Goal: Task Accomplishment & Management: Manage account settings

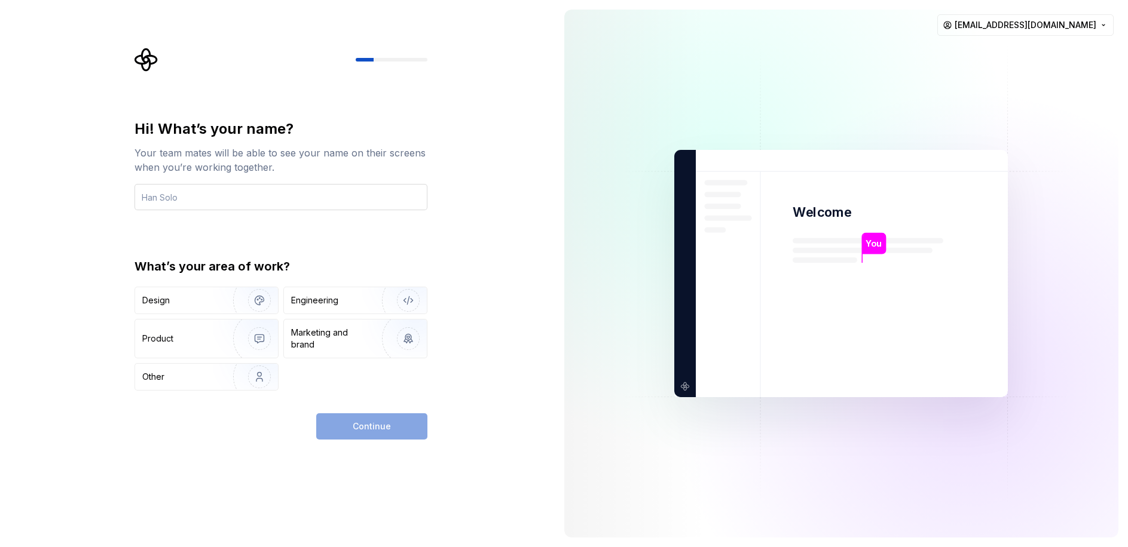
click at [207, 201] on input "text" at bounding box center [280, 197] width 293 height 26
click at [207, 203] on input "text" at bounding box center [280, 197] width 293 height 26
click at [77, 237] on div "Hi! What’s your name? Your team mates will be able to see your name on their sc…" at bounding box center [277, 273] width 555 height 547
click at [161, 204] on input "text" at bounding box center [280, 197] width 293 height 26
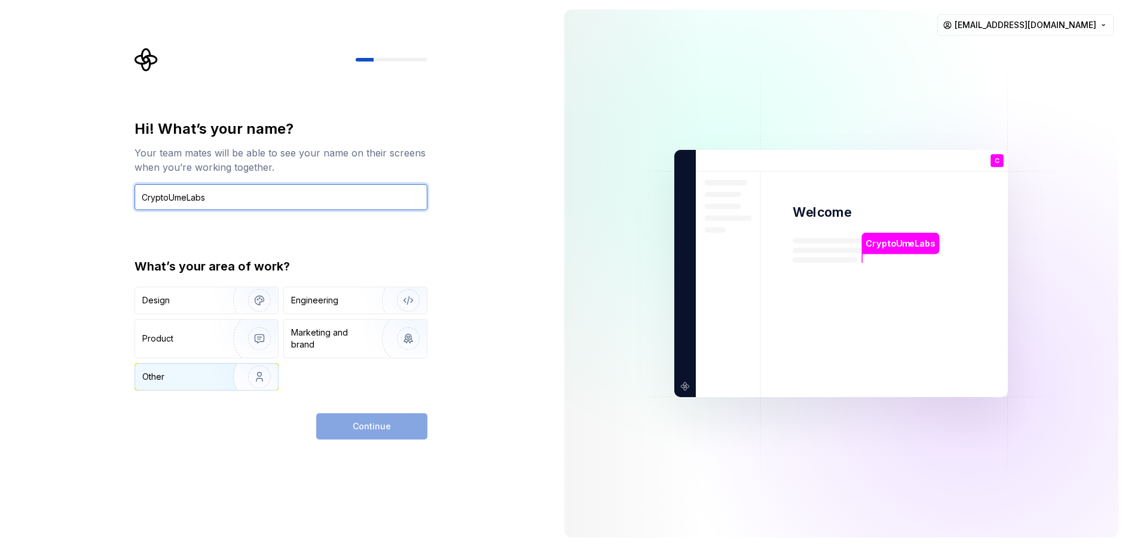
type input "CryptoUmeLabs"
click at [176, 373] on div "Other" at bounding box center [177, 377] width 70 height 12
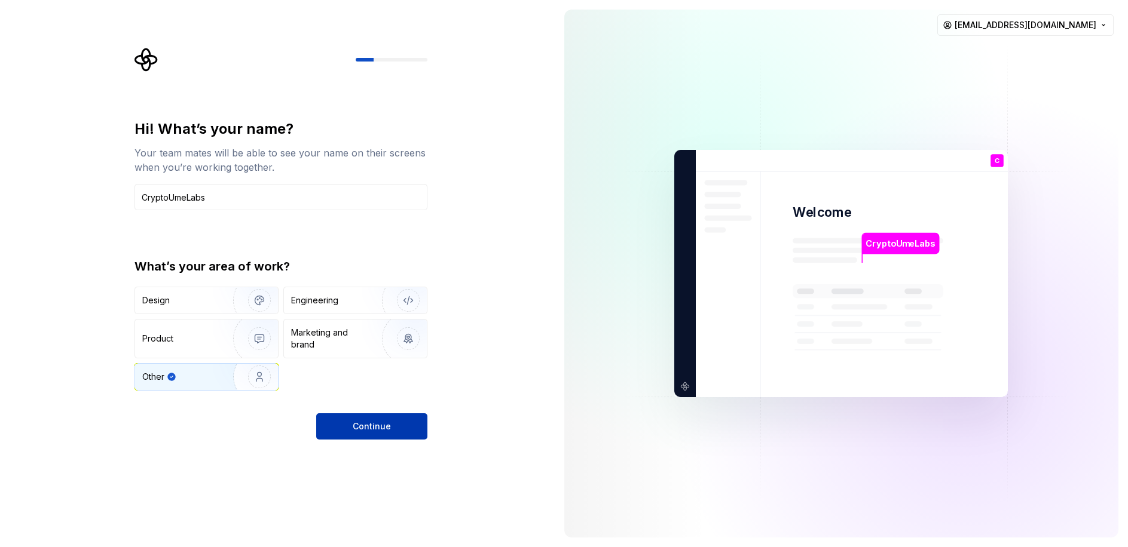
click at [377, 426] on span "Continue" at bounding box center [372, 427] width 38 height 12
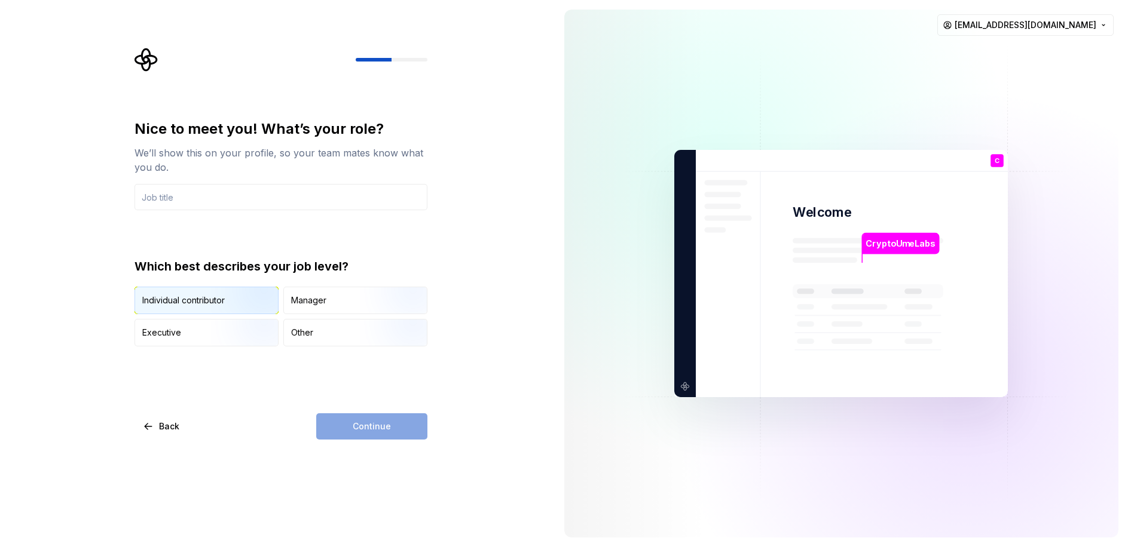
click at [215, 302] on img "button" at bounding box center [249, 316] width 77 height 80
click at [380, 427] on div "Continue" at bounding box center [371, 427] width 111 height 26
click at [168, 195] on input "text" at bounding box center [280, 197] width 293 height 26
type input "Exec Team member"
click at [364, 425] on span "Continue" at bounding box center [372, 427] width 38 height 12
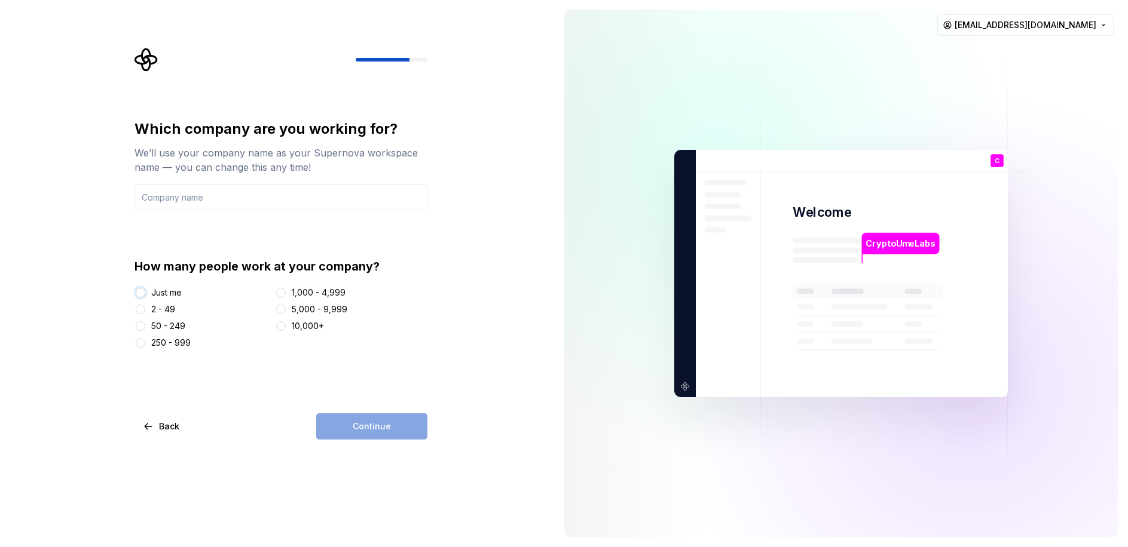
click at [140, 294] on button "Just me" at bounding box center [141, 293] width 10 height 10
click at [140, 311] on button "2 - 49" at bounding box center [141, 310] width 10 height 10
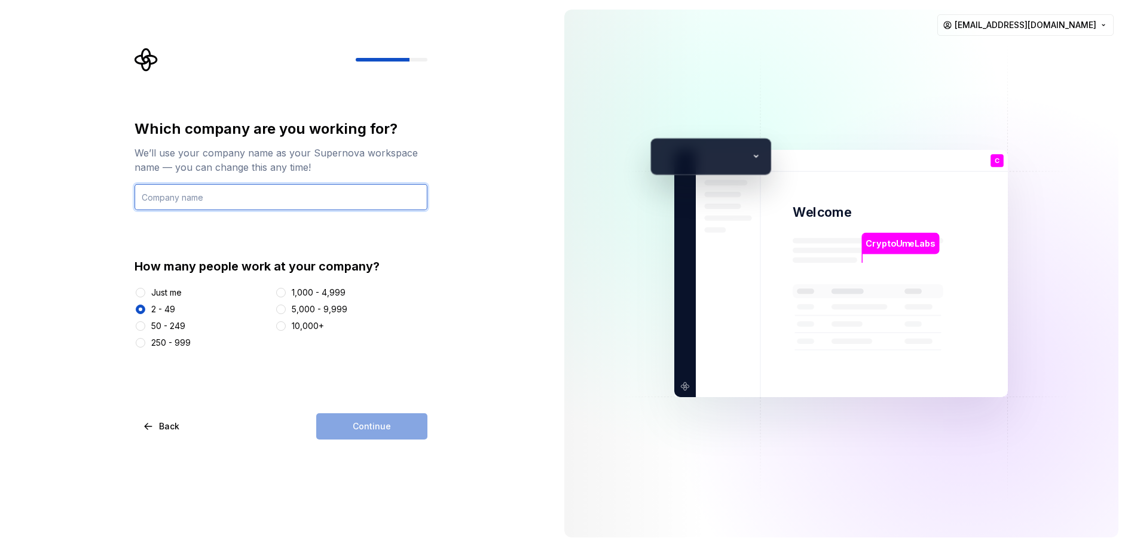
click at [182, 201] on input "text" at bounding box center [280, 197] width 293 height 26
type input "CryptoUmeLabs"
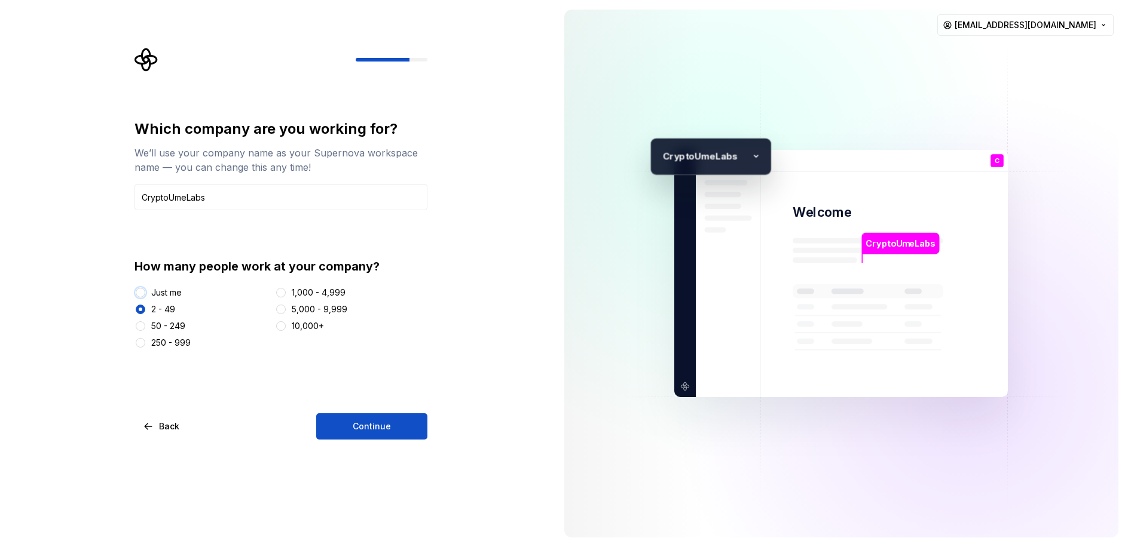
click at [142, 290] on button "Just me" at bounding box center [141, 293] width 10 height 10
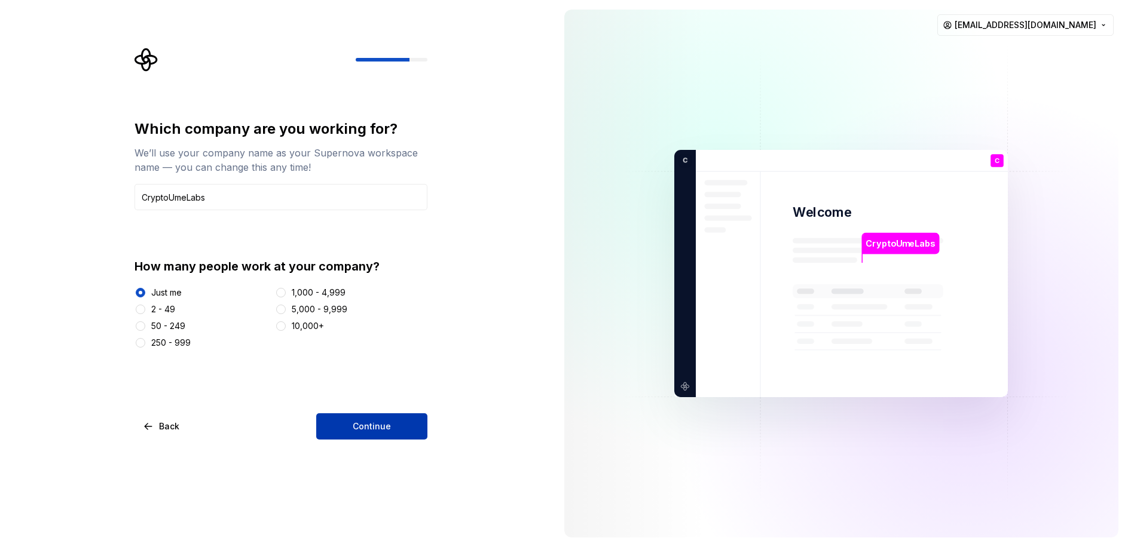
click at [367, 424] on span "Continue" at bounding box center [372, 427] width 38 height 12
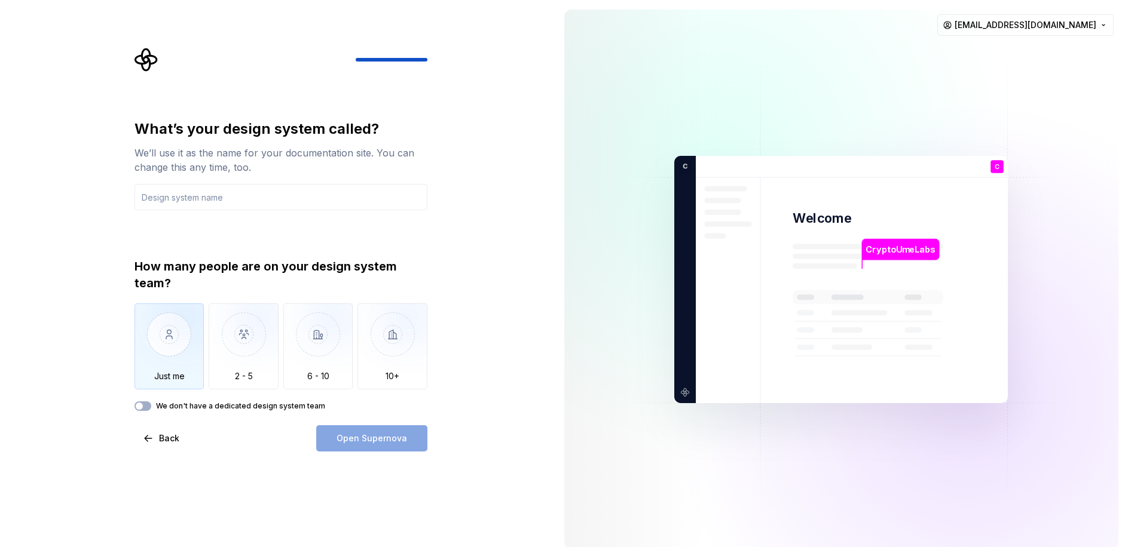
click at [175, 332] on img "button" at bounding box center [169, 344] width 70 height 80
click at [225, 194] on input "text" at bounding box center [280, 197] width 293 height 26
click at [211, 200] on input "text" at bounding box center [280, 197] width 293 height 26
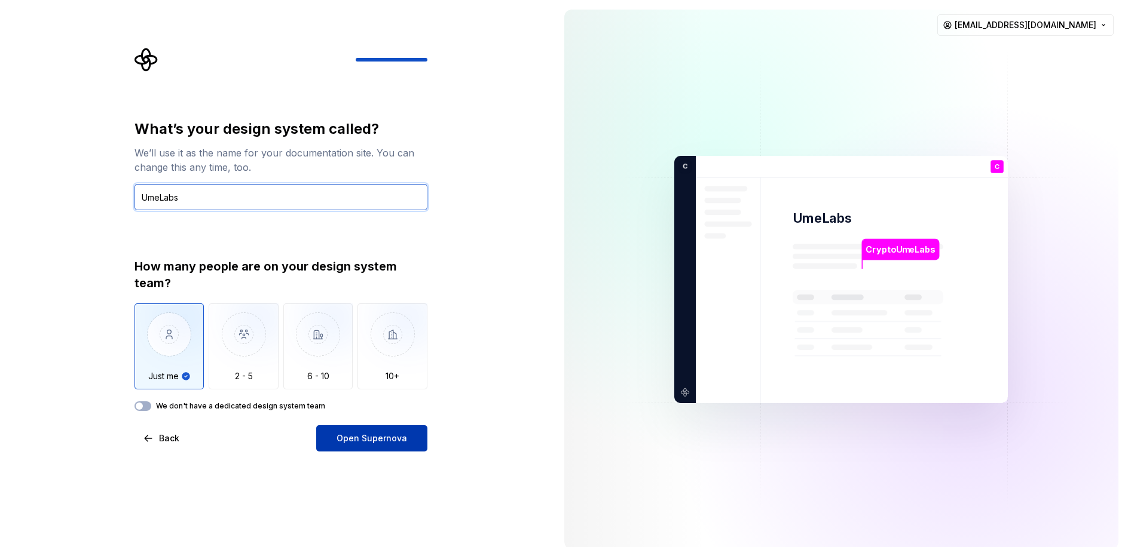
type input "UmeLabs"
click at [376, 441] on span "Open Supernova" at bounding box center [371, 439] width 71 height 12
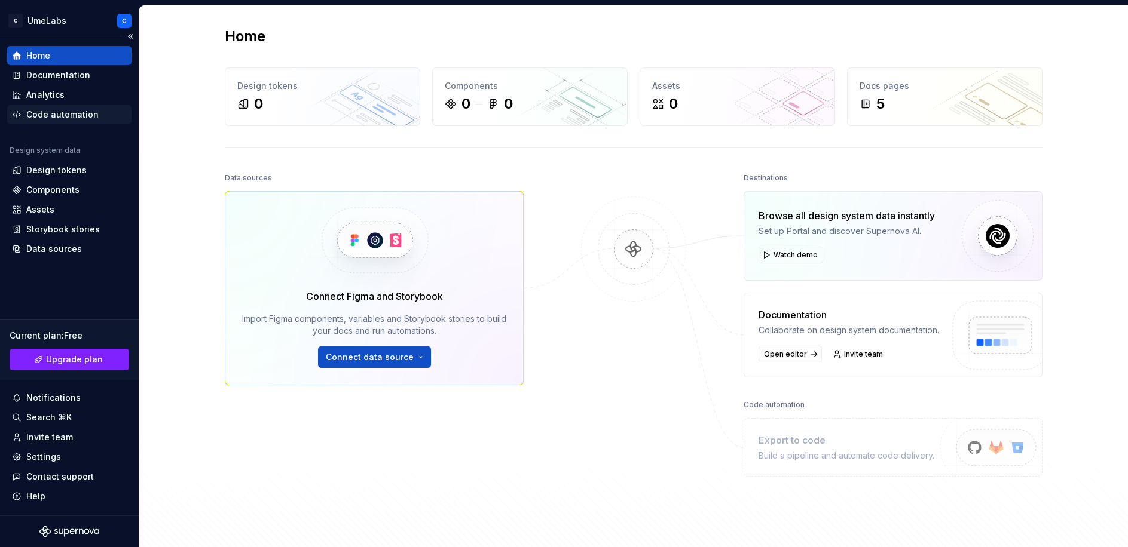
click at [50, 118] on div "Code automation" at bounding box center [62, 115] width 72 height 12
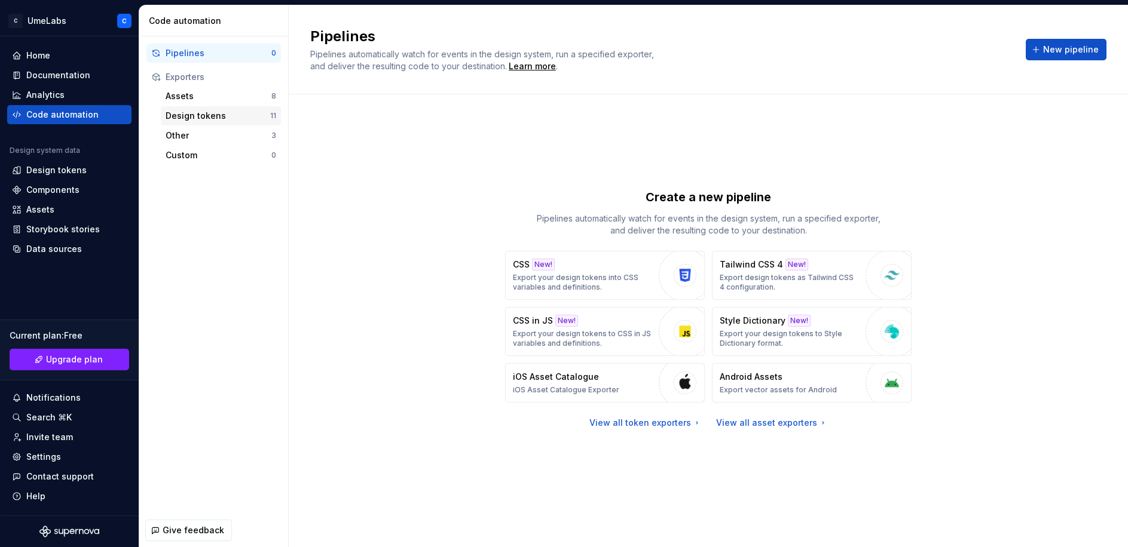
click at [207, 113] on div "Design tokens" at bounding box center [218, 116] width 105 height 12
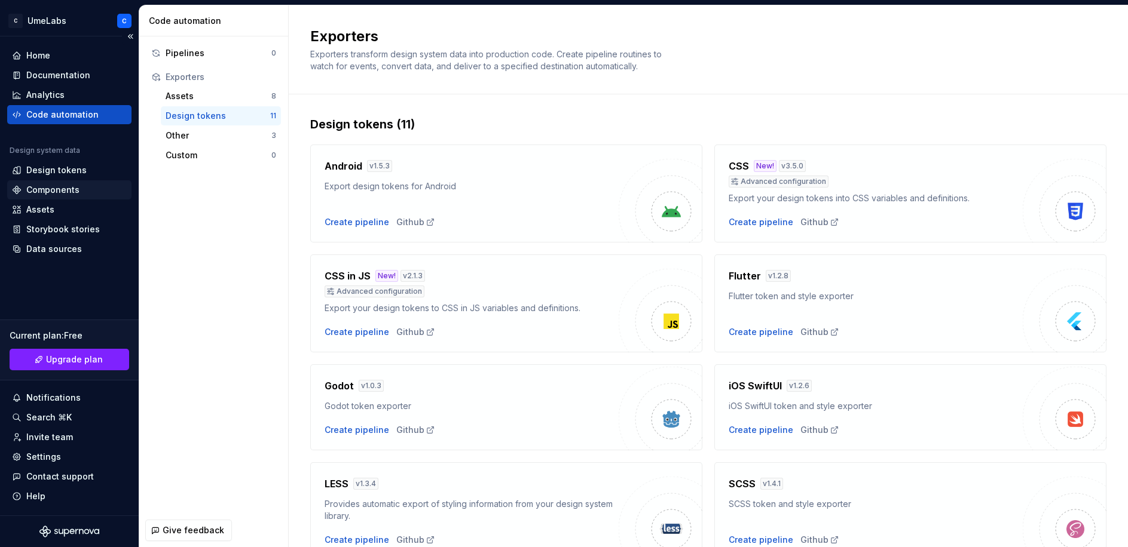
click at [54, 187] on div "Components" at bounding box center [52, 190] width 53 height 12
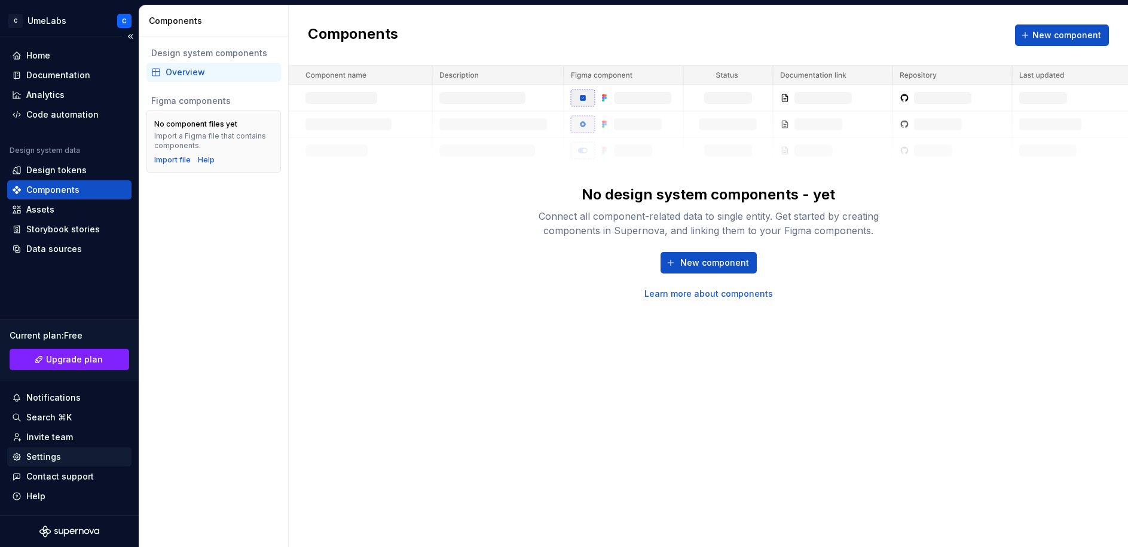
click at [43, 458] on div "Settings" at bounding box center [43, 457] width 35 height 12
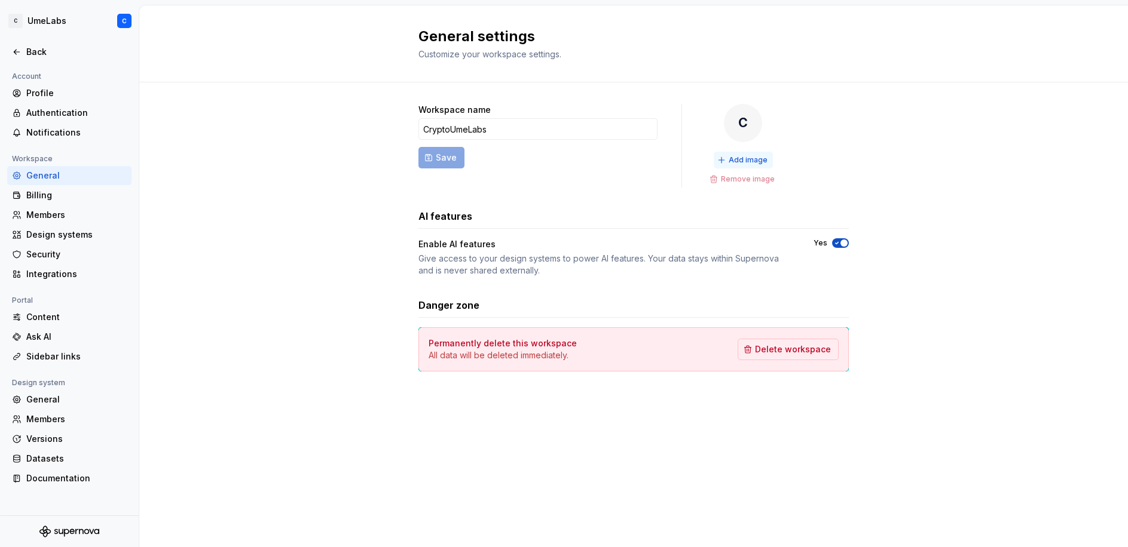
click at [753, 157] on span "Add image" at bounding box center [748, 160] width 39 height 10
click at [55, 120] on div "Authentication" at bounding box center [69, 112] width 124 height 19
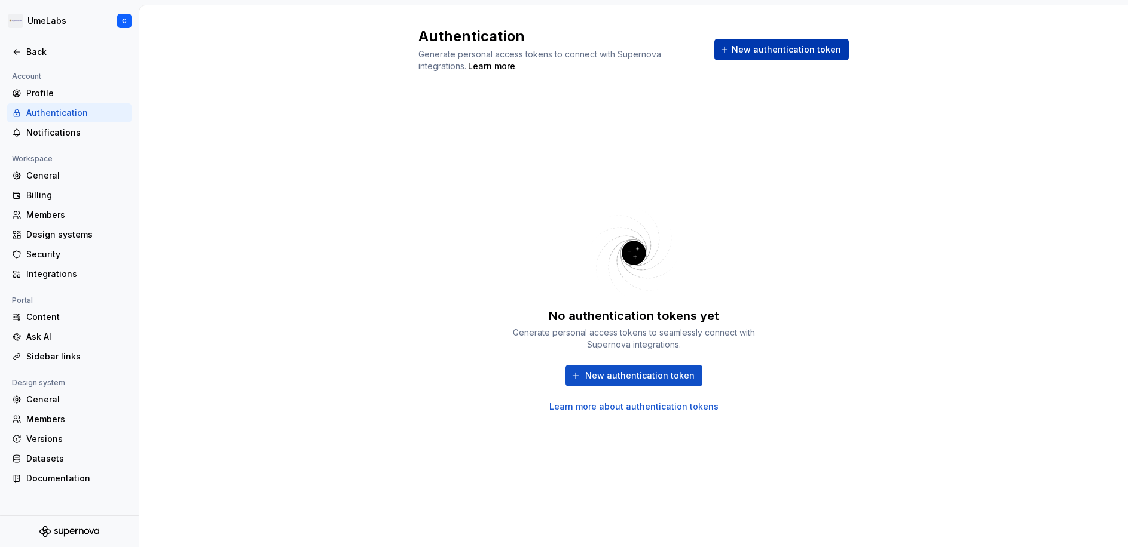
click at [766, 47] on span "New authentication token" at bounding box center [786, 50] width 109 height 12
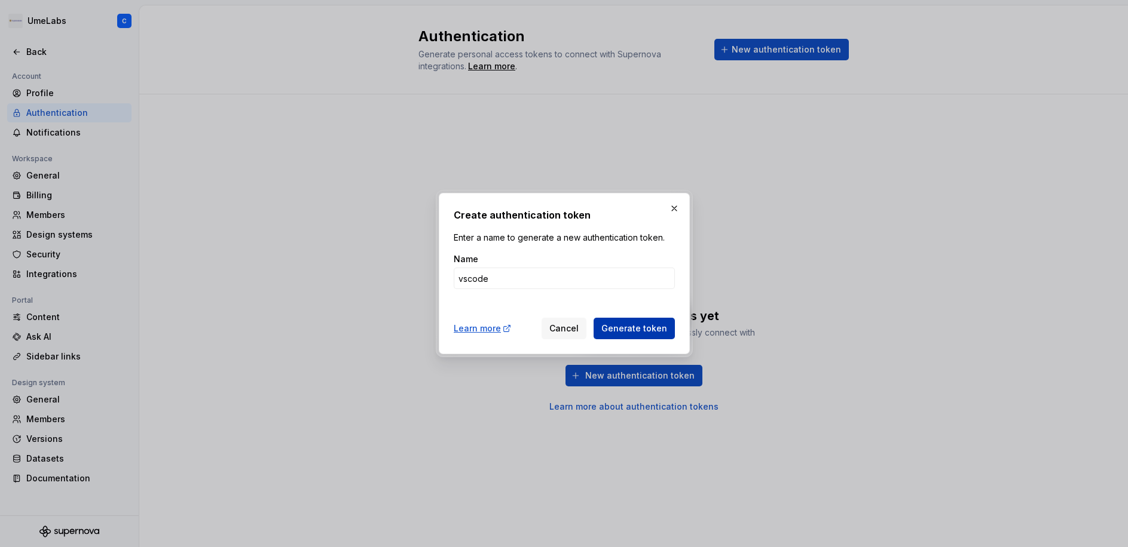
type input "vscode"
click at [650, 334] on span "Generate token" at bounding box center [634, 329] width 66 height 12
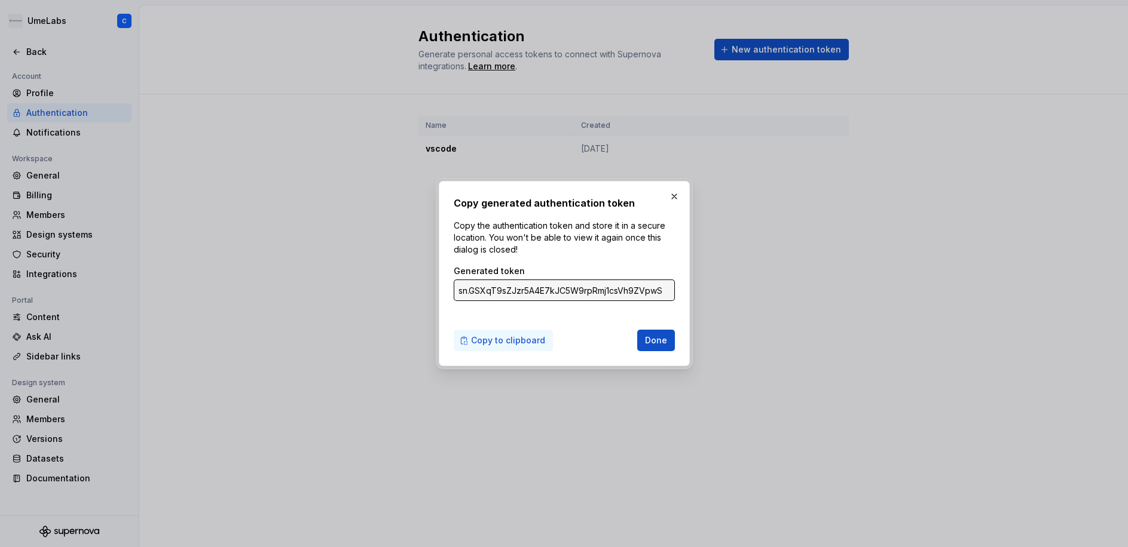
click at [510, 344] on span "Copy to clipboard" at bounding box center [508, 341] width 74 height 12
click at [0, 0] on html "UmeLabs C Back Account Profile Authentication Notifications Workspace General B…" at bounding box center [564, 273] width 1128 height 547
click at [653, 341] on span "Done" at bounding box center [656, 341] width 22 height 12
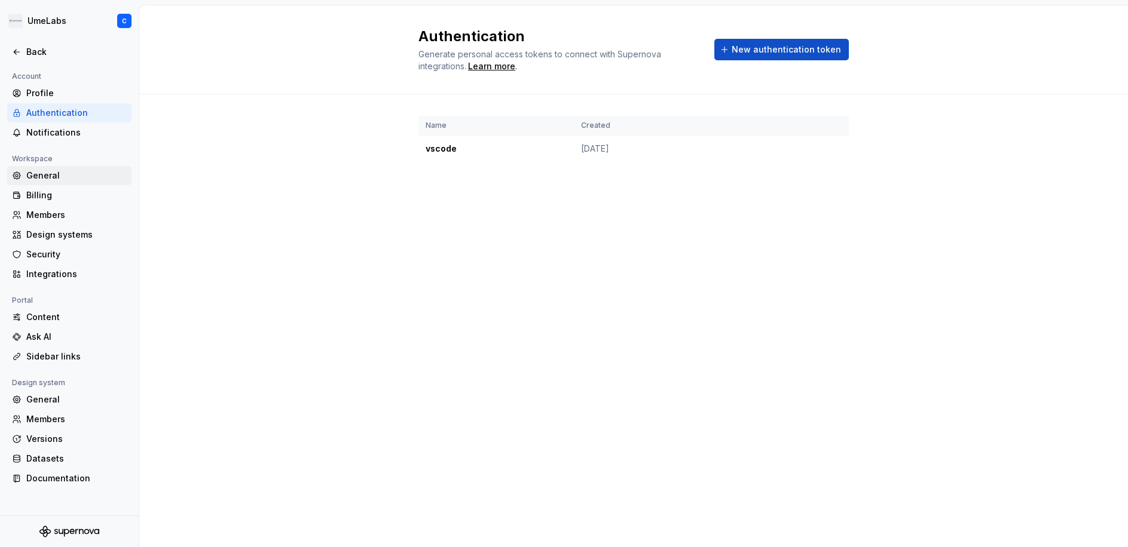
click at [88, 171] on div "General" at bounding box center [76, 176] width 100 height 12
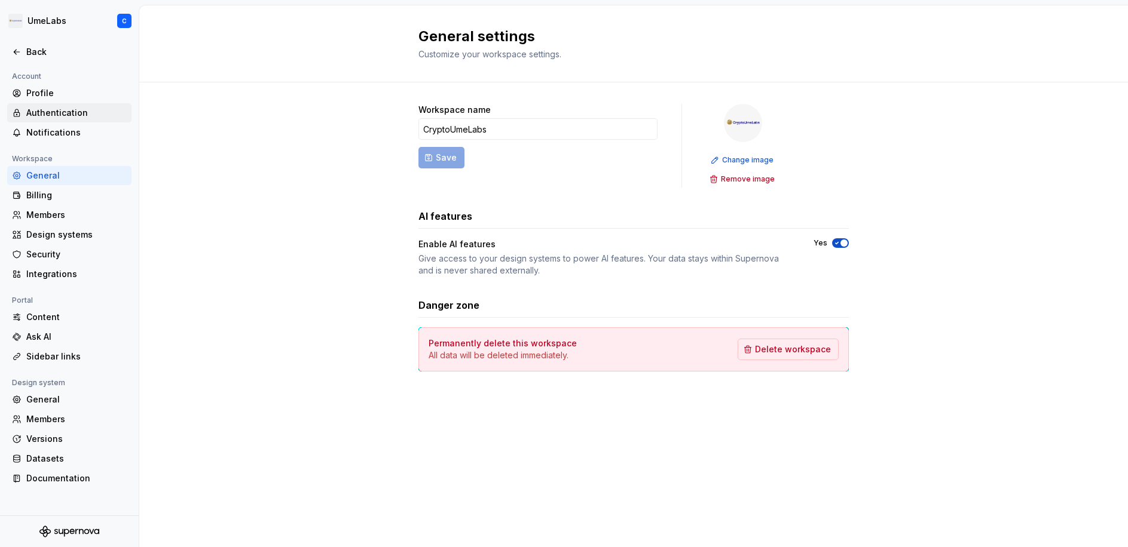
click at [53, 110] on div "Authentication" at bounding box center [76, 113] width 100 height 12
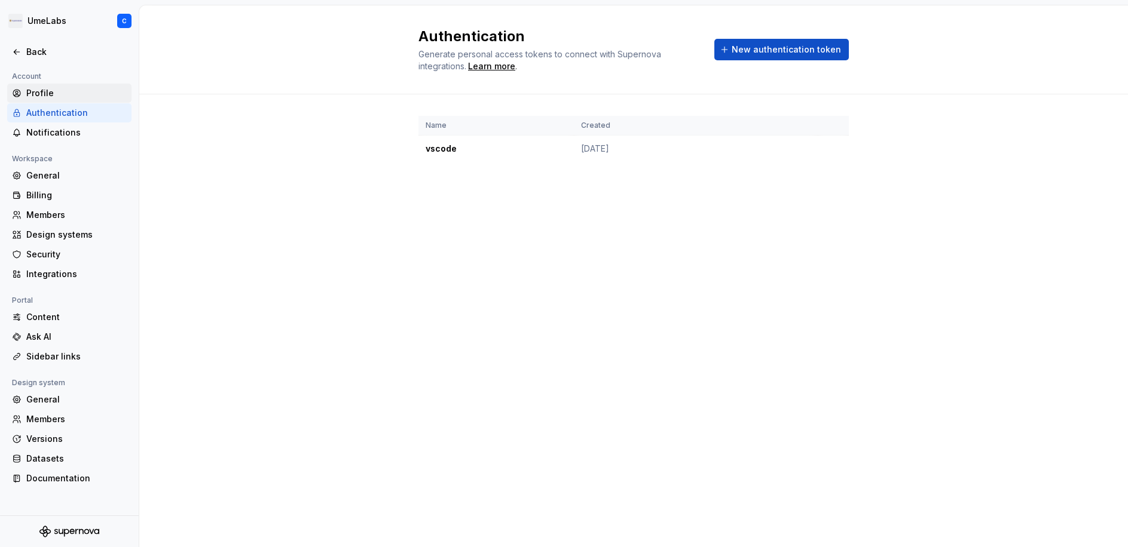
click at [42, 89] on div "Profile" at bounding box center [76, 93] width 100 height 12
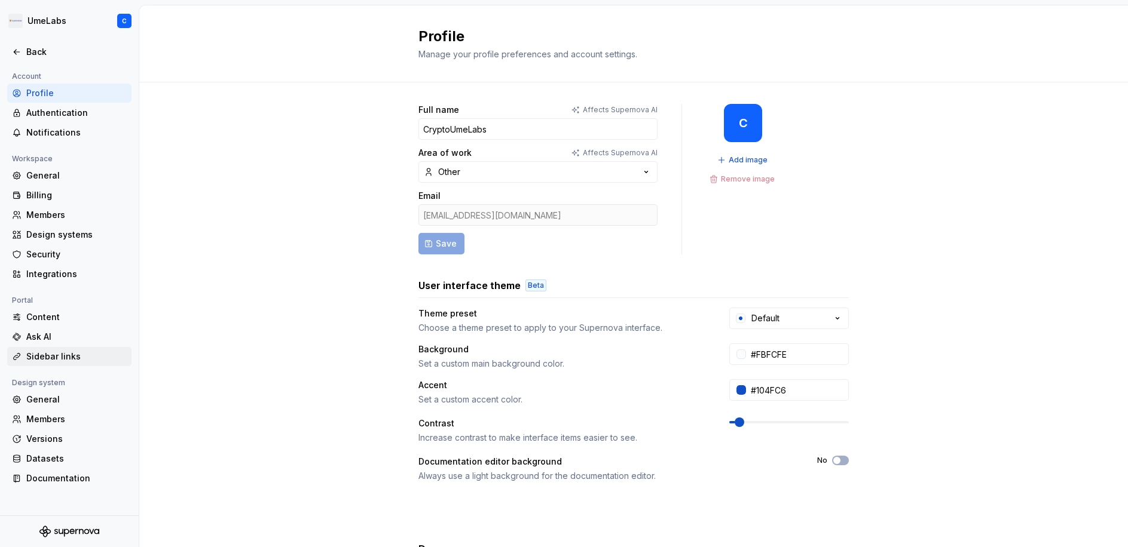
click at [47, 356] on div "Sidebar links" at bounding box center [76, 357] width 100 height 12
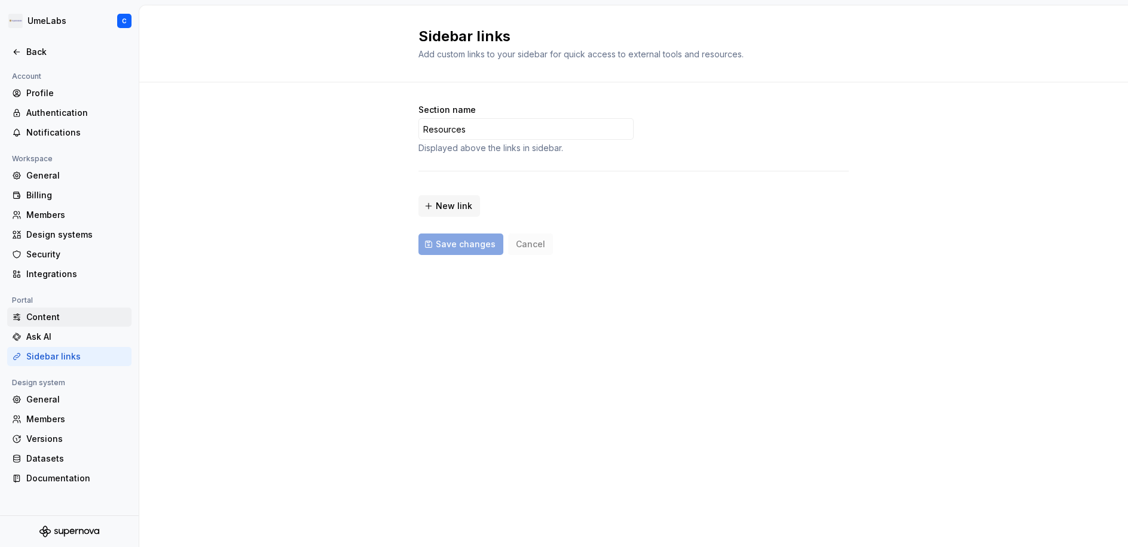
click at [45, 315] on div "Content" at bounding box center [76, 317] width 100 height 12
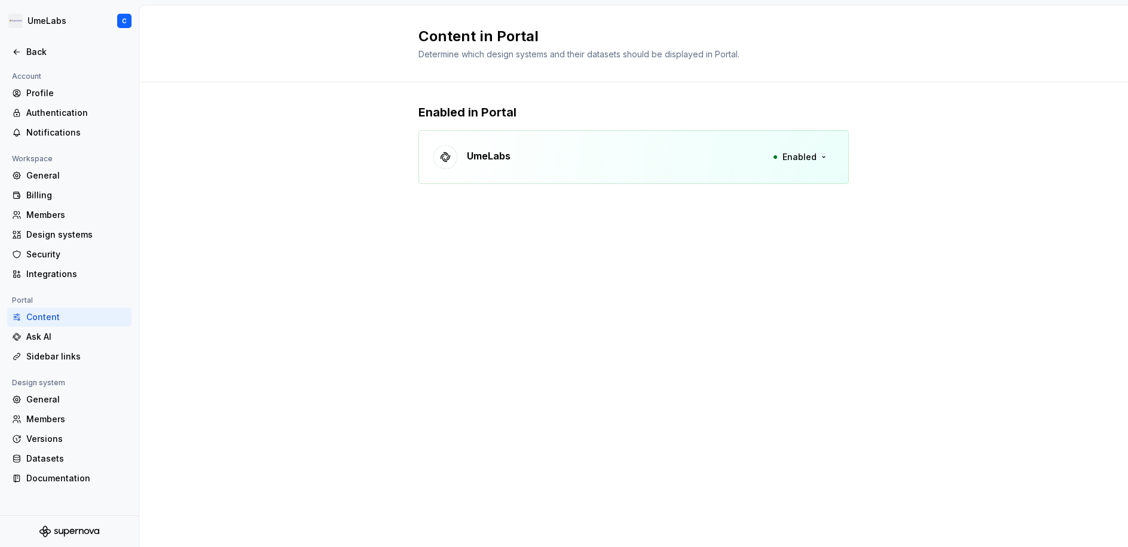
click at [552, 154] on div "UmeLabs Enabled" at bounding box center [633, 157] width 430 height 54
click at [72, 526] on icon "Supernova Logo" at bounding box center [69, 532] width 60 height 12
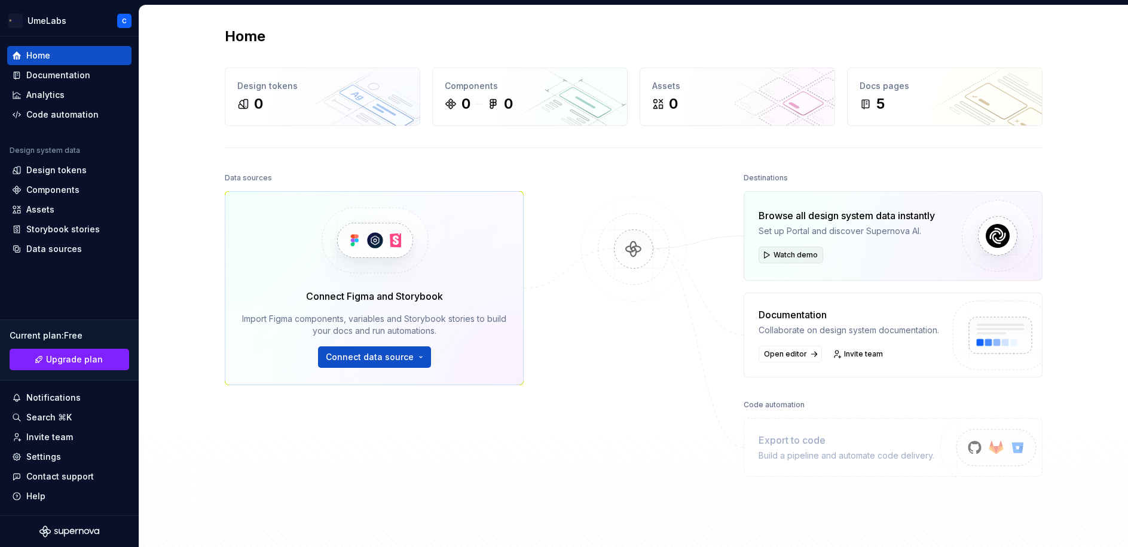
click at [782, 256] on span "Watch demo" at bounding box center [795, 255] width 44 height 10
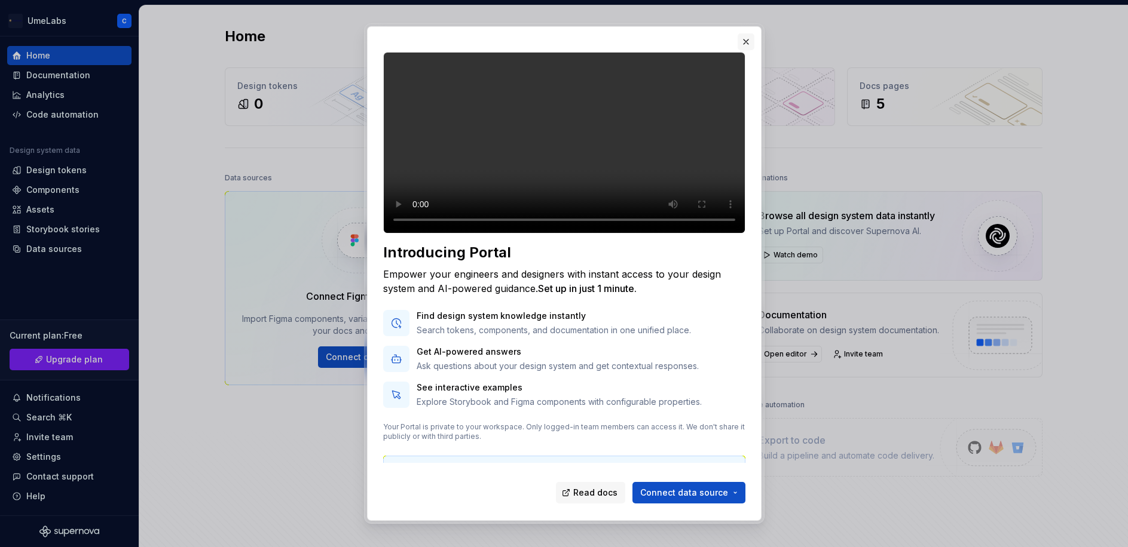
click at [744, 40] on button "button" at bounding box center [746, 41] width 17 height 17
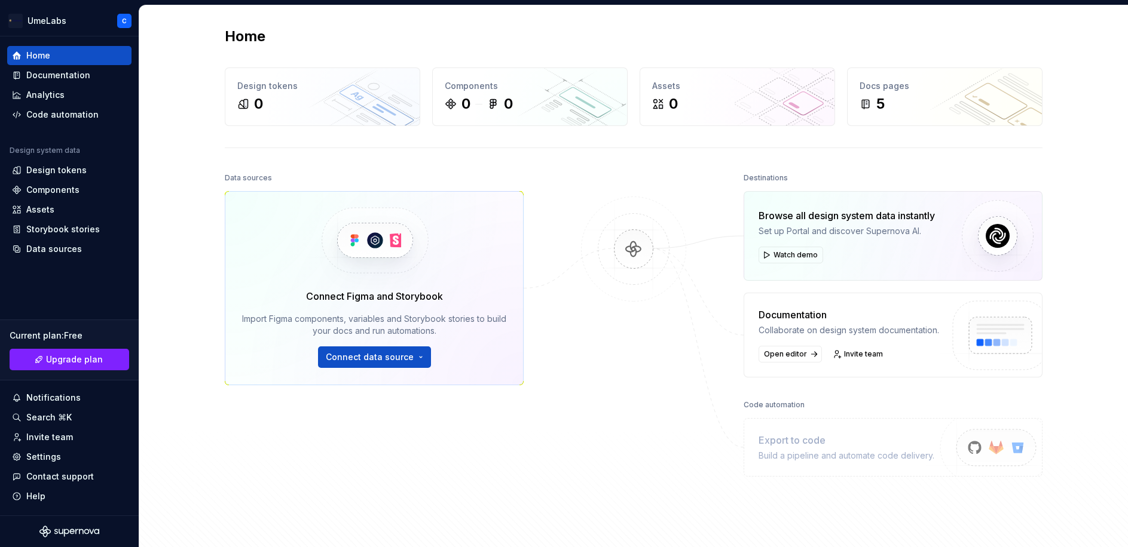
click at [744, 40] on div "Home" at bounding box center [634, 36] width 818 height 19
click at [397, 356] on span "Connect data source" at bounding box center [370, 357] width 88 height 12
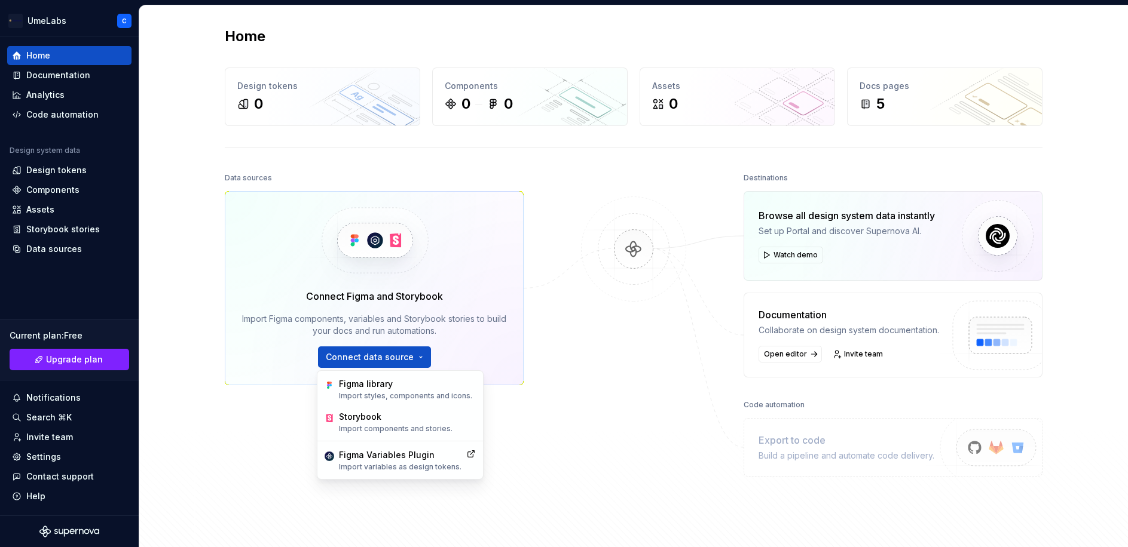
click at [605, 379] on div at bounding box center [634, 334] width 120 height 329
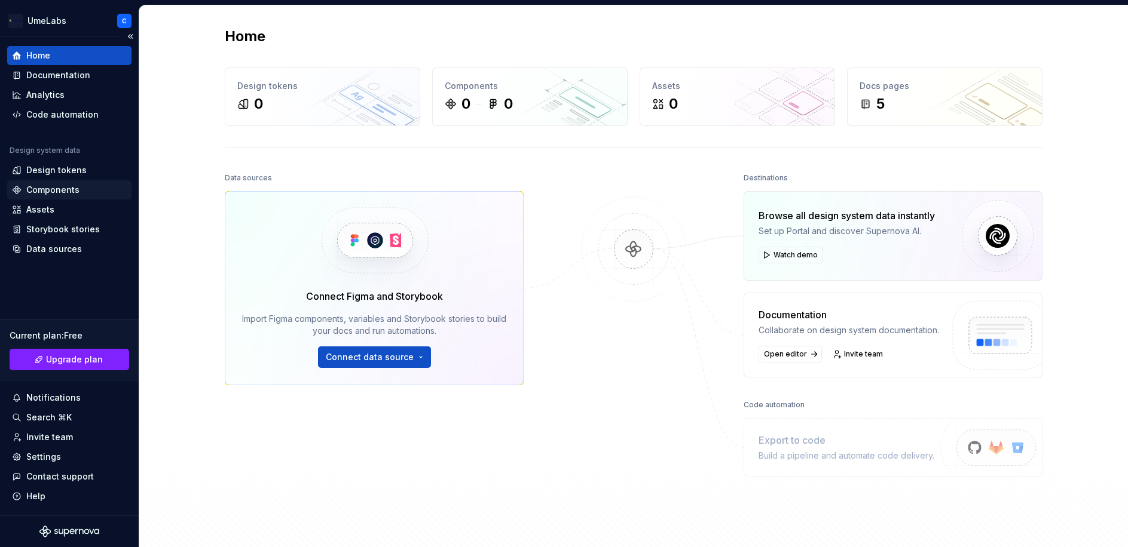
click at [54, 188] on div "Components" at bounding box center [52, 190] width 53 height 12
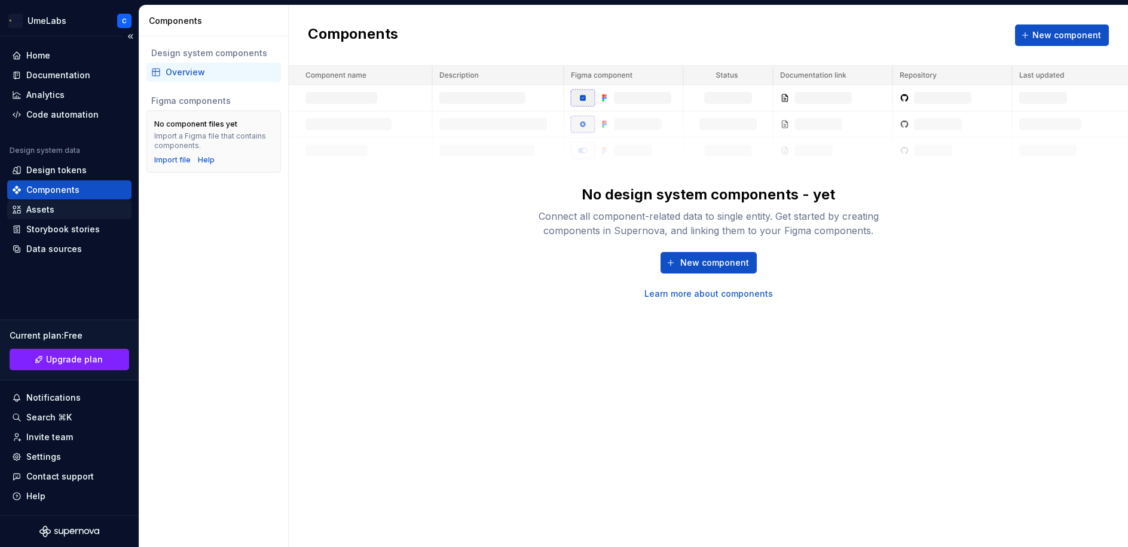
click at [41, 212] on div "Assets" at bounding box center [40, 210] width 28 height 12
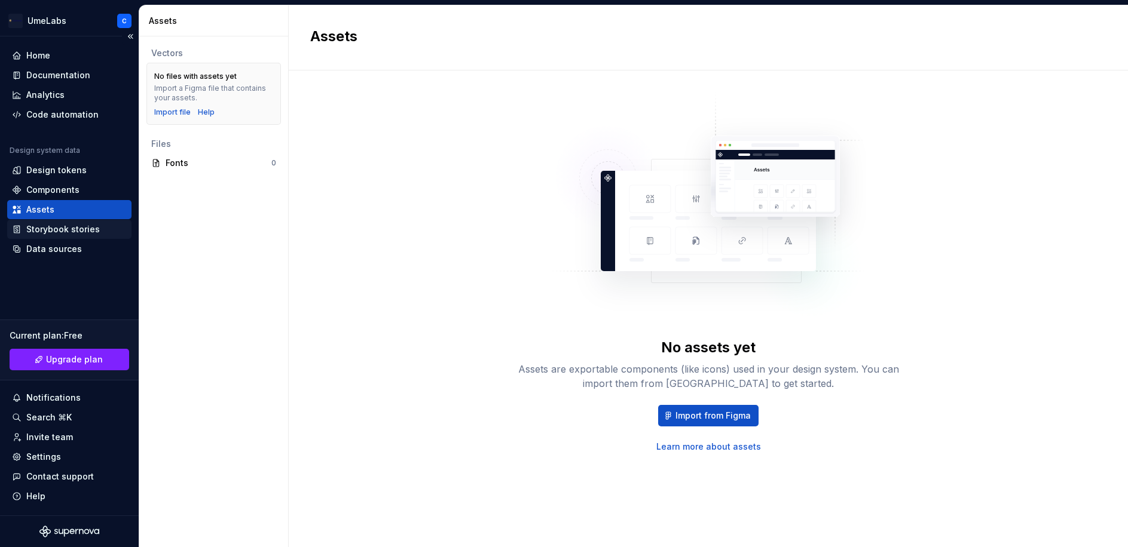
click at [67, 237] on div "Storybook stories" at bounding box center [69, 229] width 124 height 19
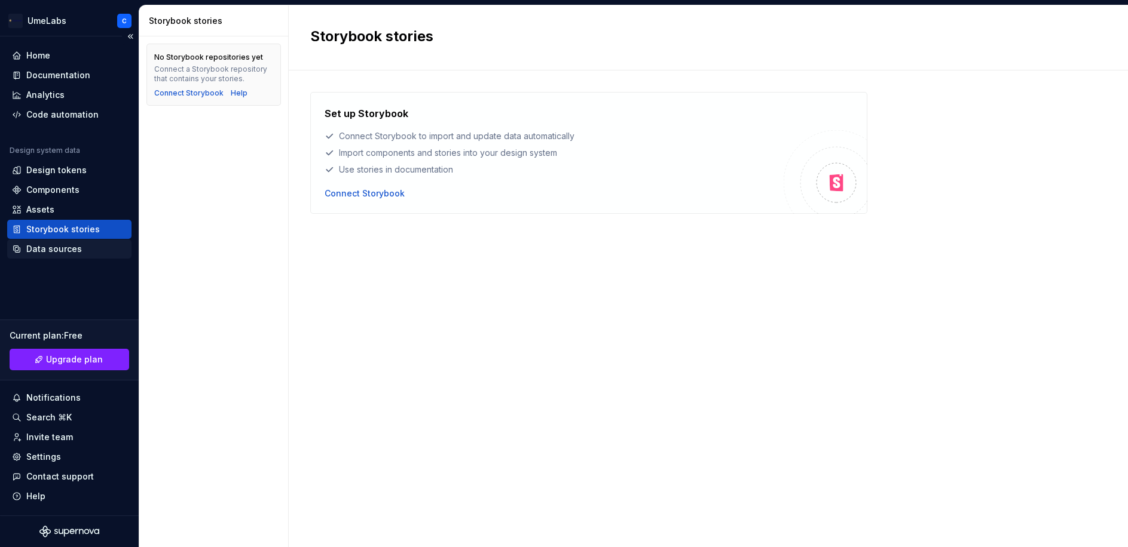
click at [57, 247] on div "Data sources" at bounding box center [54, 249] width 56 height 12
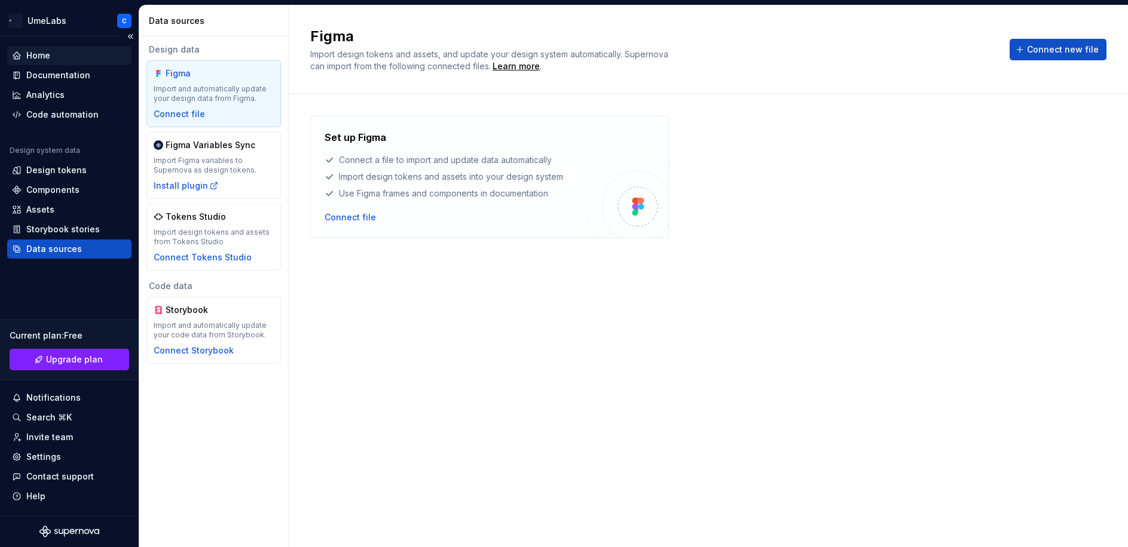
click at [27, 60] on div "Home" at bounding box center [38, 56] width 24 height 12
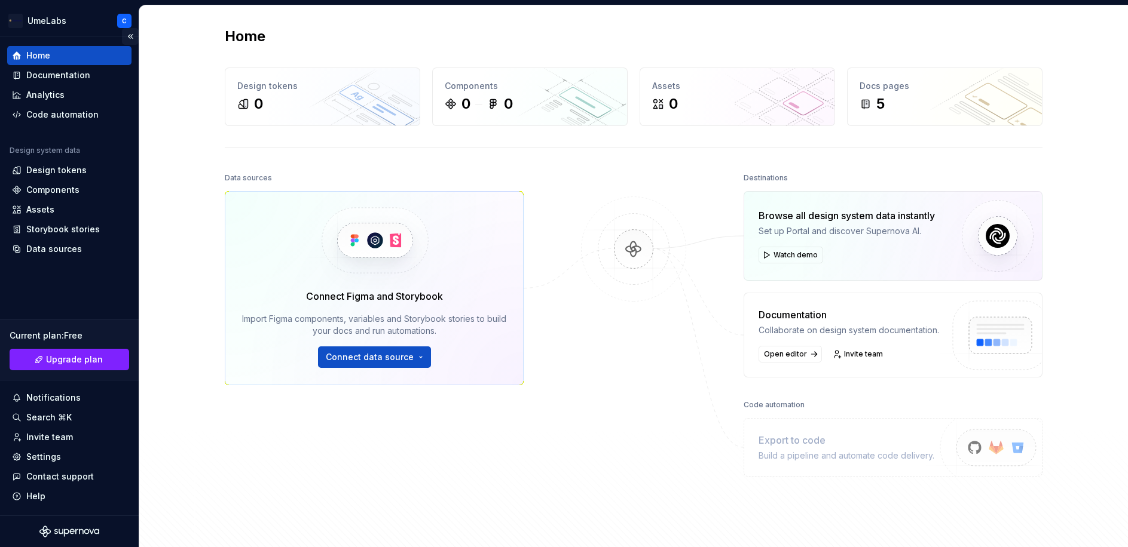
click at [129, 38] on button "Collapse sidebar" at bounding box center [130, 36] width 17 height 17
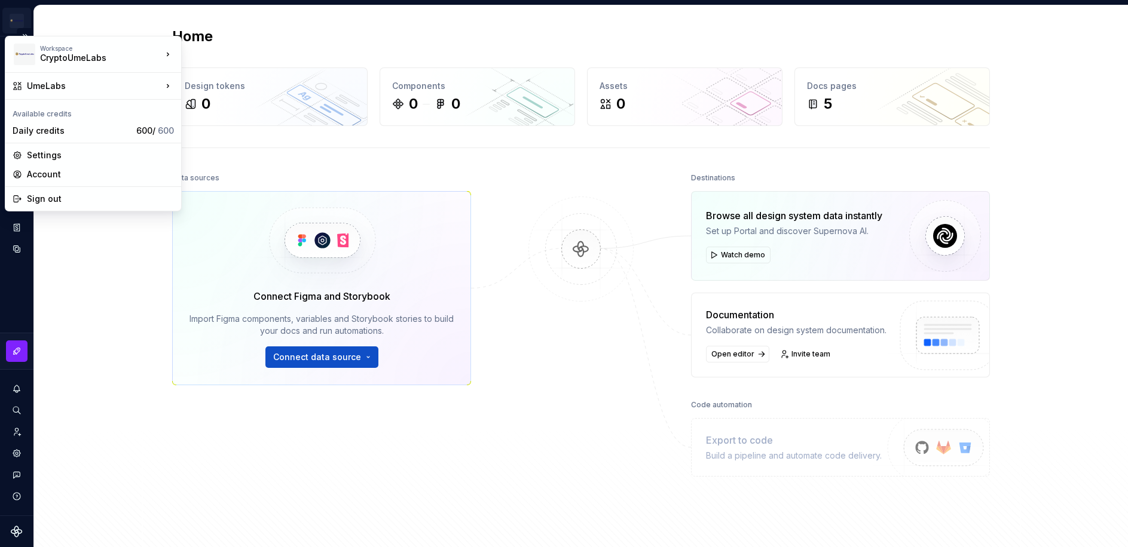
click at [19, 20] on html "UmeLabs C Design system data Home Design tokens 0 Components 0 0 Assets 0 Docs …" at bounding box center [564, 273] width 1128 height 547
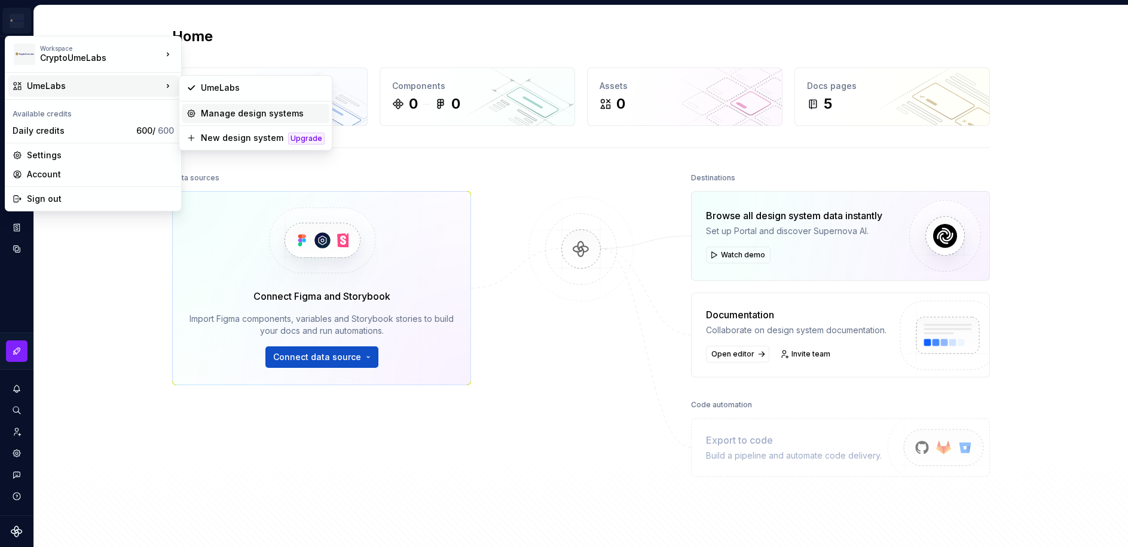
click at [249, 117] on div "Manage design systems" at bounding box center [263, 114] width 124 height 12
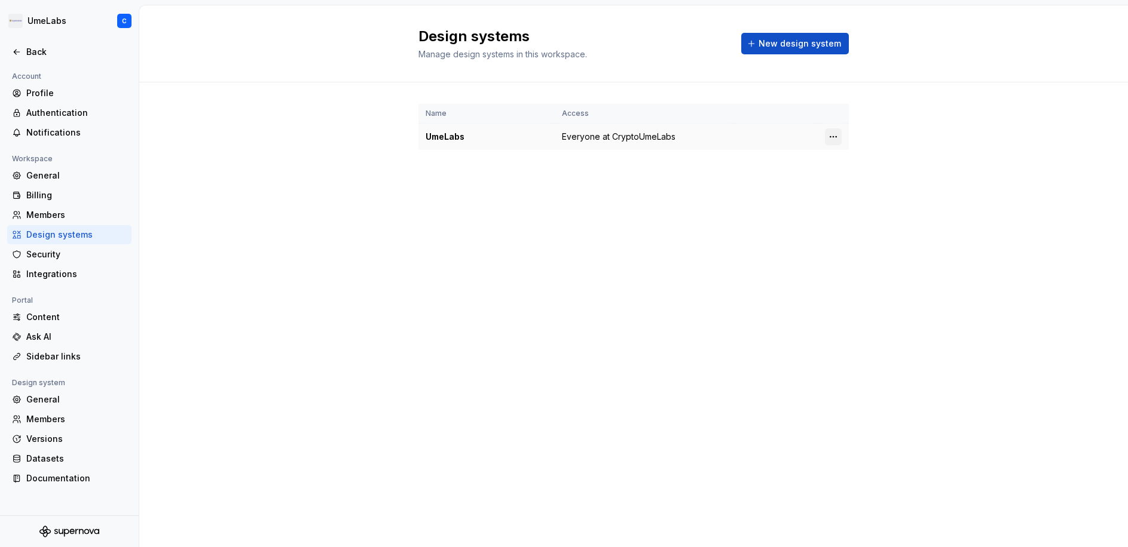
click at [831, 137] on html "UmeLabs C Back Account Profile Authentication Notifications Workspace General B…" at bounding box center [564, 273] width 1128 height 547
click at [424, 244] on html "UmeLabs C Back Account Profile Authentication Notifications Workspace General B…" at bounding box center [564, 273] width 1128 height 547
click at [454, 166] on div "Name Access UmeLabs Everyone at CryptoUmeLabs" at bounding box center [633, 138] width 430 height 113
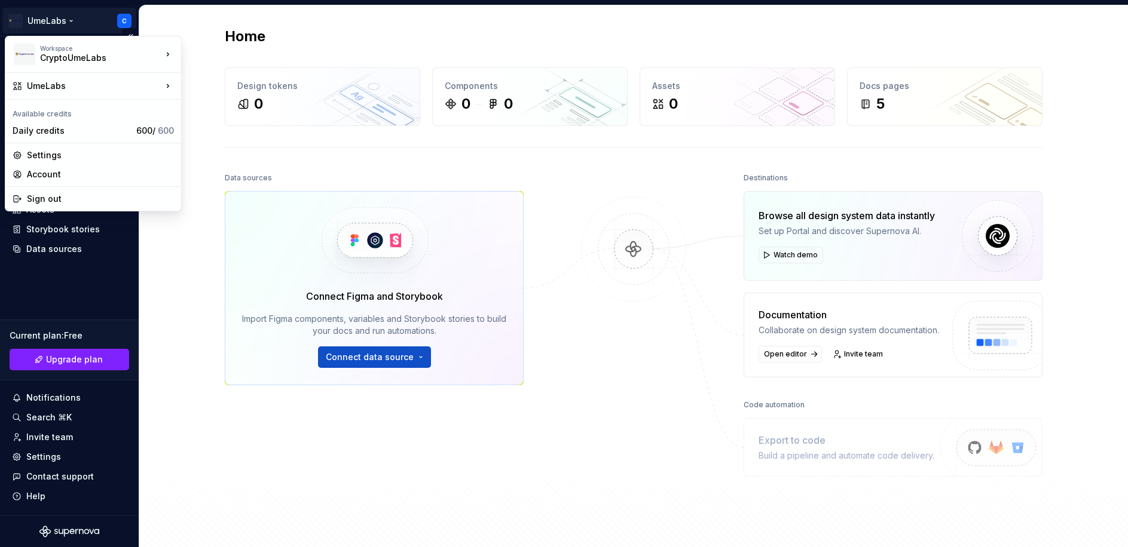
click at [51, 22] on html "UmeLabs C Home Documentation Analytics Code automation Design system data Desig…" at bounding box center [564, 273] width 1128 height 547
click at [87, 52] on div "CryptoUmeLabs" at bounding box center [91, 58] width 102 height 12
click at [223, 51] on div "CryptoUmeLabs" at bounding box center [240, 51] width 78 height 12
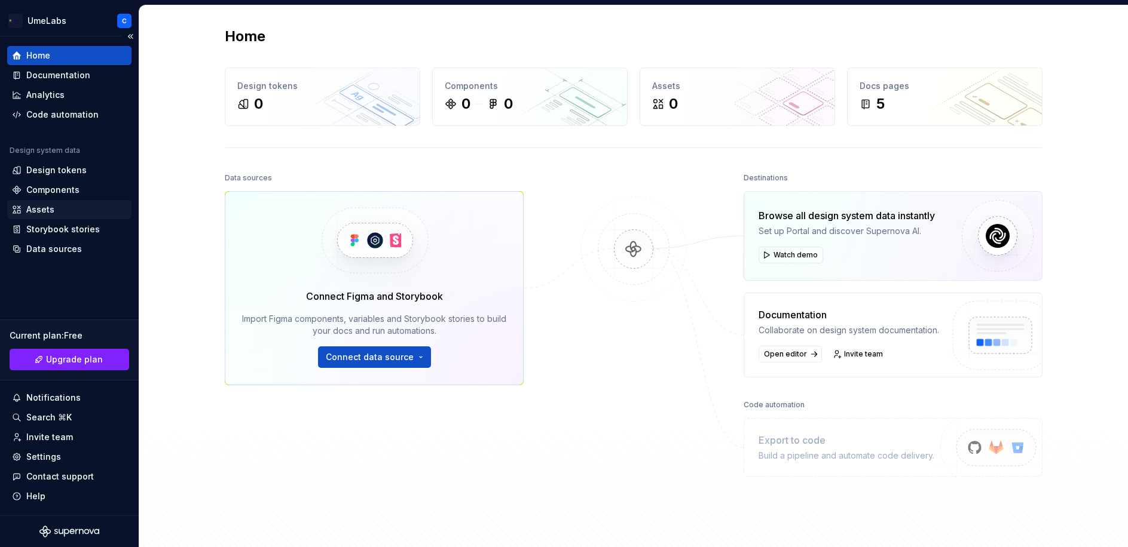
click at [25, 212] on div "Assets" at bounding box center [69, 210] width 115 height 12
